Goal: Transaction & Acquisition: Book appointment/travel/reservation

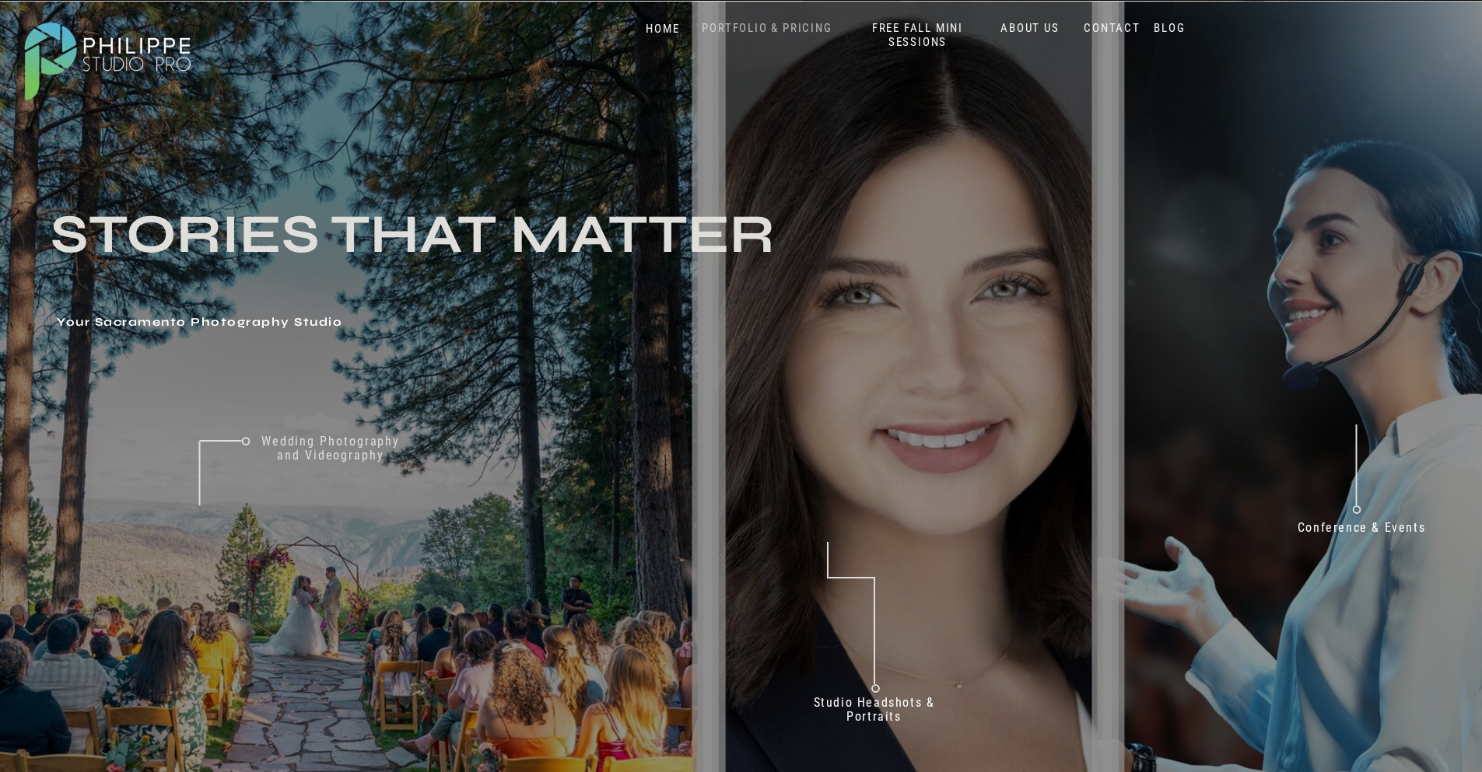
click at [748, 26] on nav "PORTFOLIO & PRICING" at bounding box center [767, 28] width 142 height 15
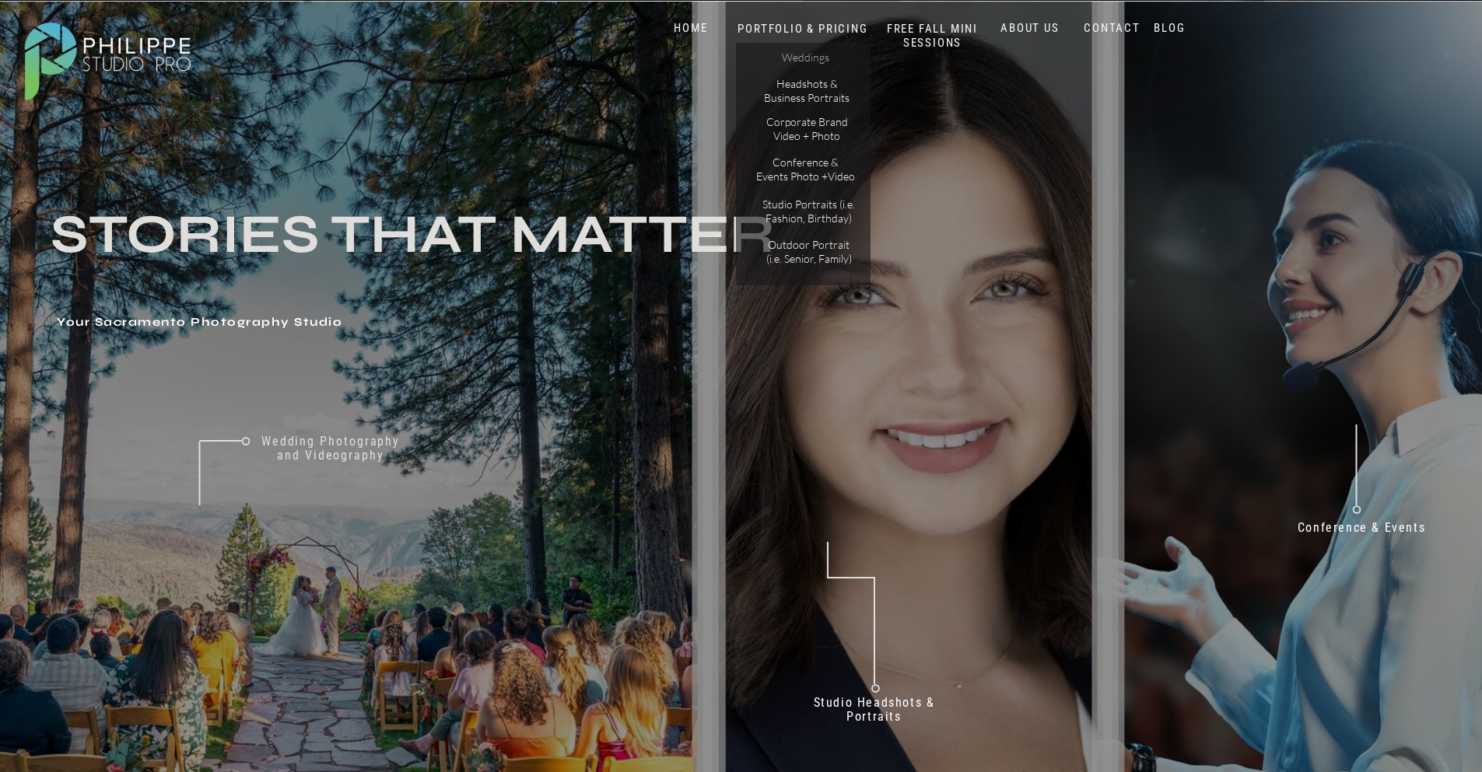
click at [808, 53] on p "Weddings" at bounding box center [805, 59] width 88 height 16
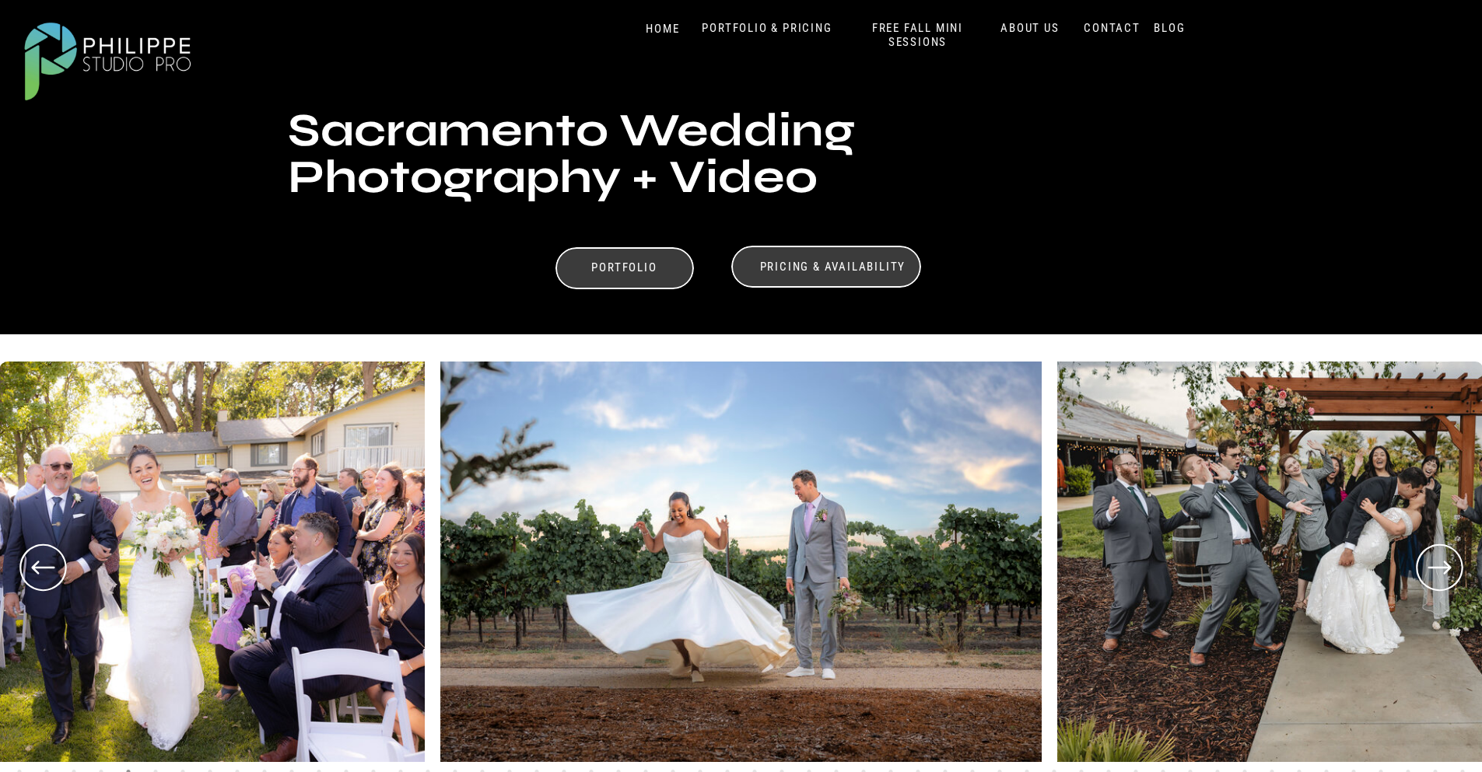
scroll to position [245, 0]
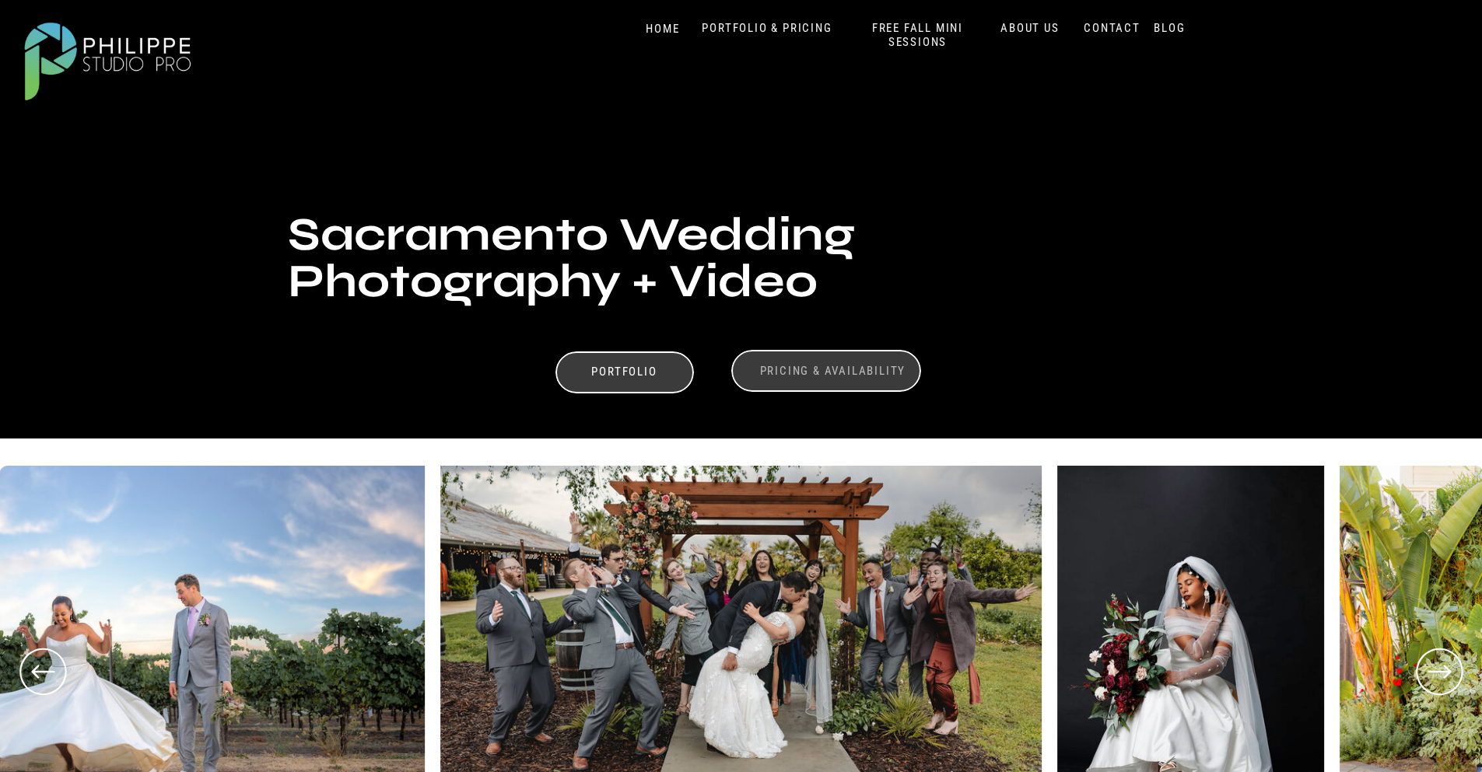
click at [877, 374] on h3 "Pricing & Availability" at bounding box center [833, 371] width 156 height 15
